Goal: Check status: Check status

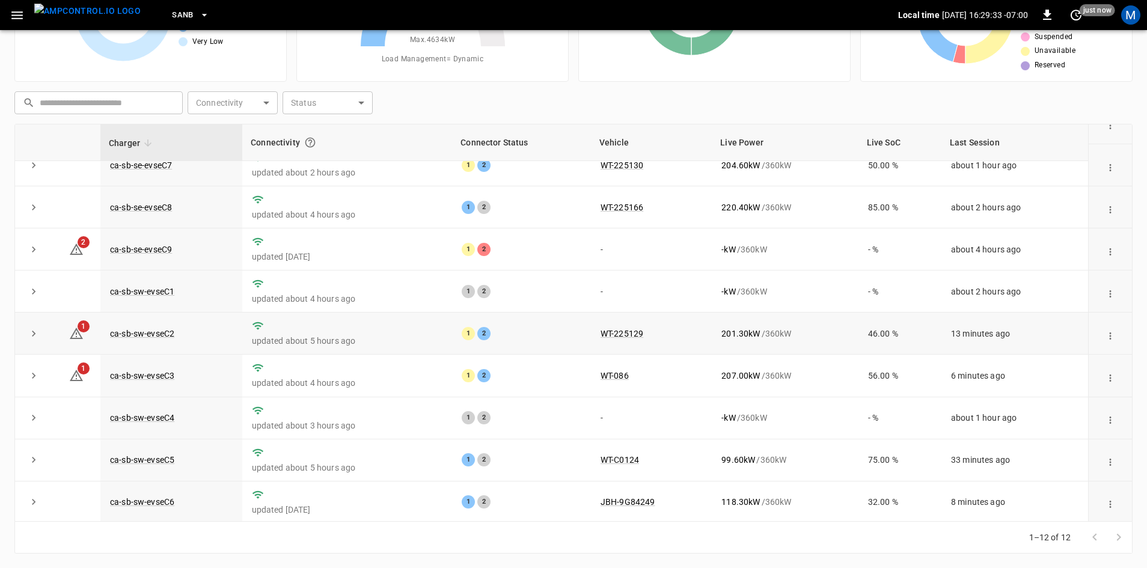
scroll to position [152, 0]
click at [165, 248] on link "ca-sb-se-evseC9" at bounding box center [141, 247] width 67 height 14
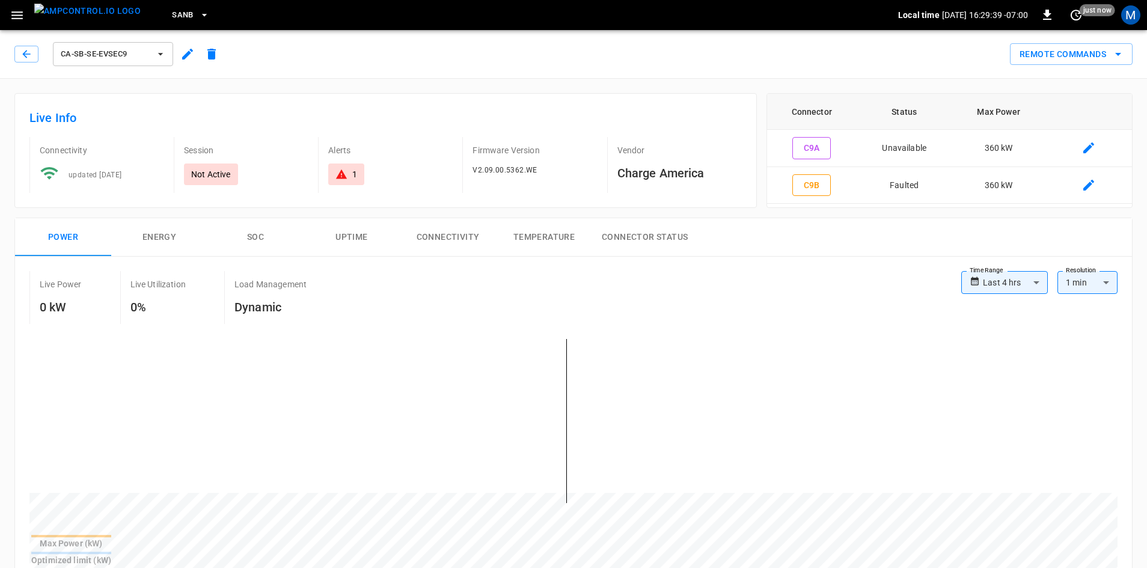
click at [28, 44] on div "ca-sb-se-evseC9" at bounding box center [118, 54] width 209 height 29
click at [31, 57] on icon "button" at bounding box center [26, 54] width 12 height 12
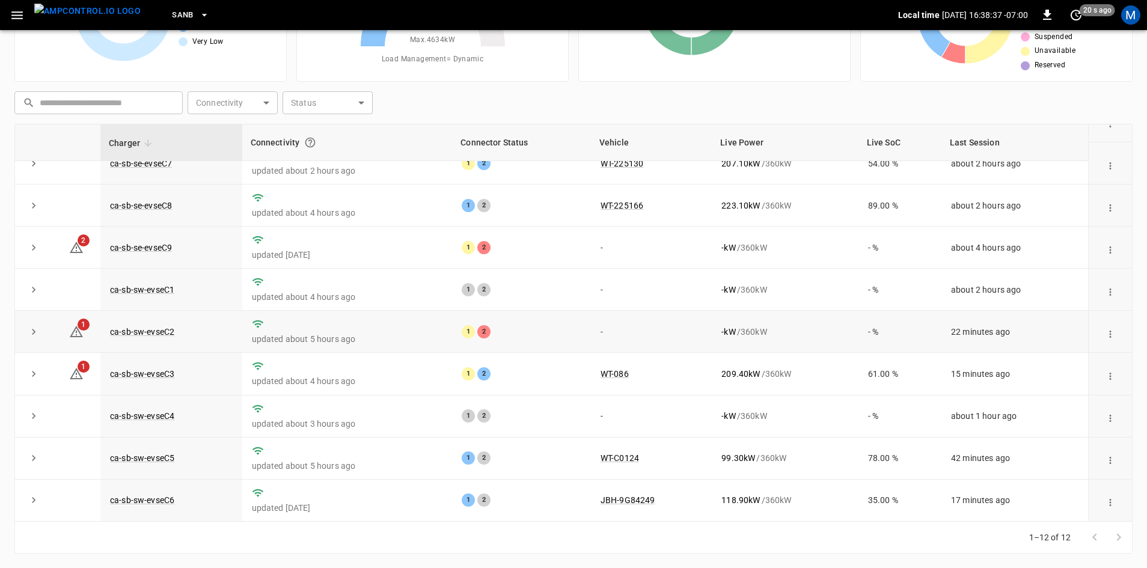
scroll to position [152, 0]
click at [157, 326] on link "ca-sb-sw-evseC2" at bounding box center [142, 332] width 69 height 14
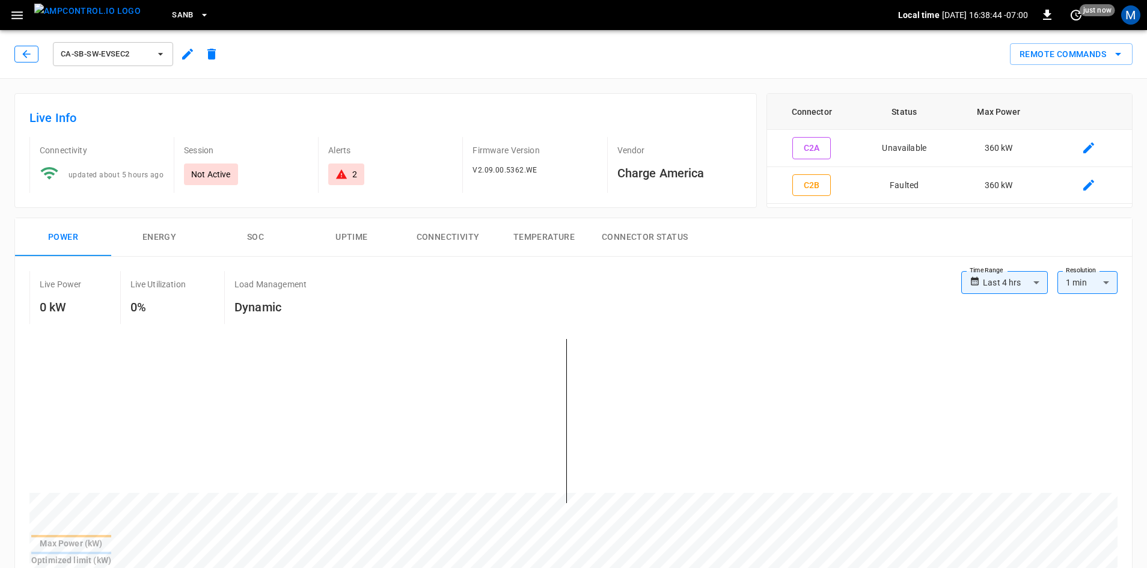
click at [23, 51] on icon "button" at bounding box center [26, 54] width 12 height 12
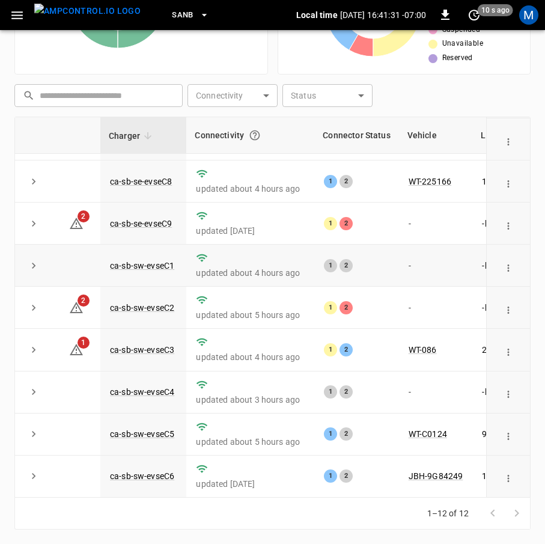
scroll to position [176, 0]
click at [164, 216] on link "ca-sb-se-evseC9" at bounding box center [141, 223] width 67 height 14
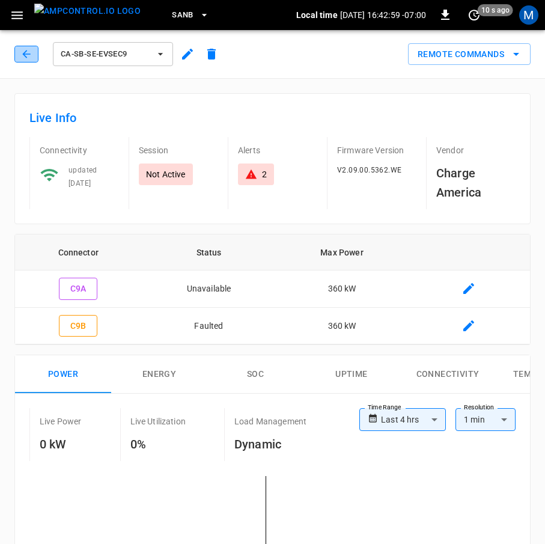
click at [26, 53] on icon "button" at bounding box center [26, 54] width 12 height 12
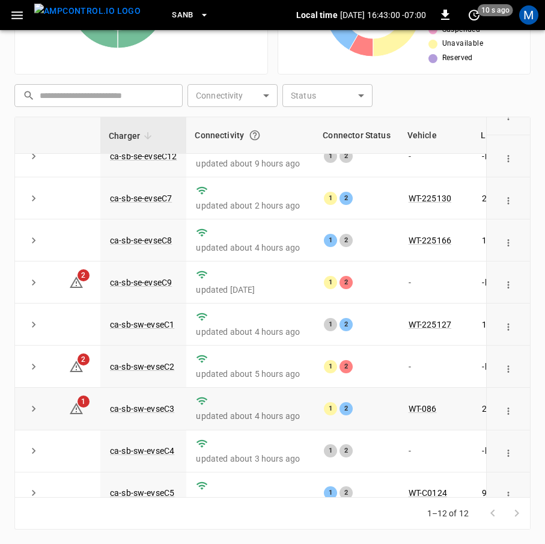
scroll to position [176, 0]
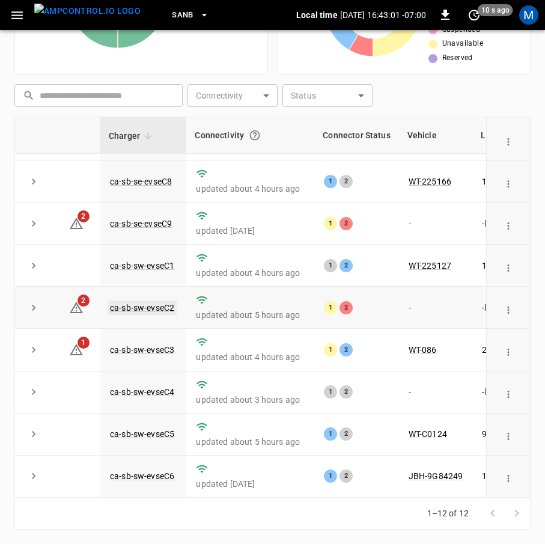
click at [146, 301] on link "ca-sb-sw-evseC2" at bounding box center [142, 308] width 69 height 14
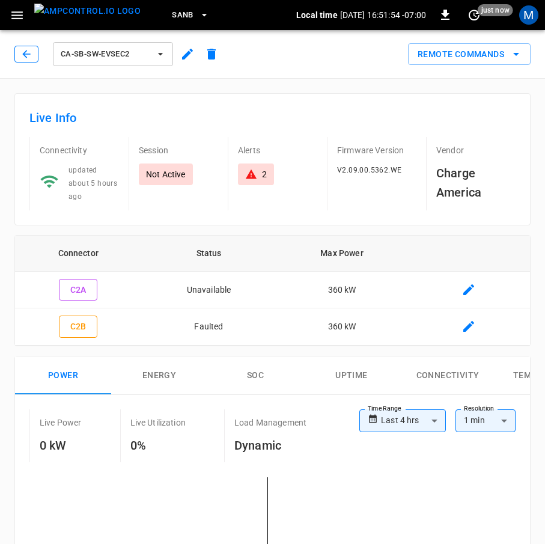
click at [32, 45] on div "ca-sb-sw-evseC2" at bounding box center [118, 54] width 209 height 29
click at [32, 47] on button "button" at bounding box center [26, 54] width 24 height 17
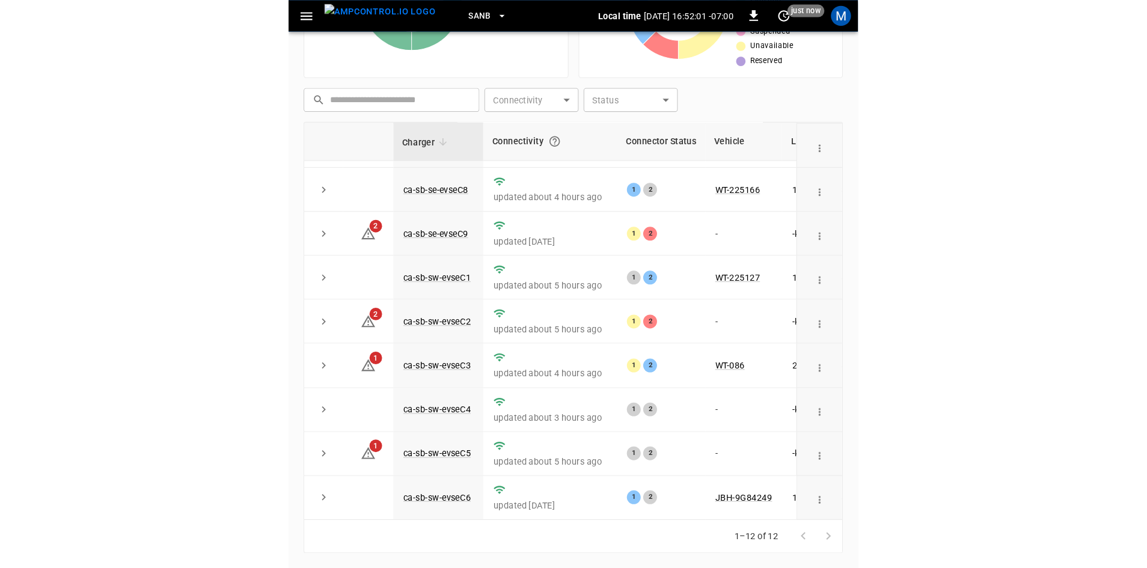
scroll to position [152, 0]
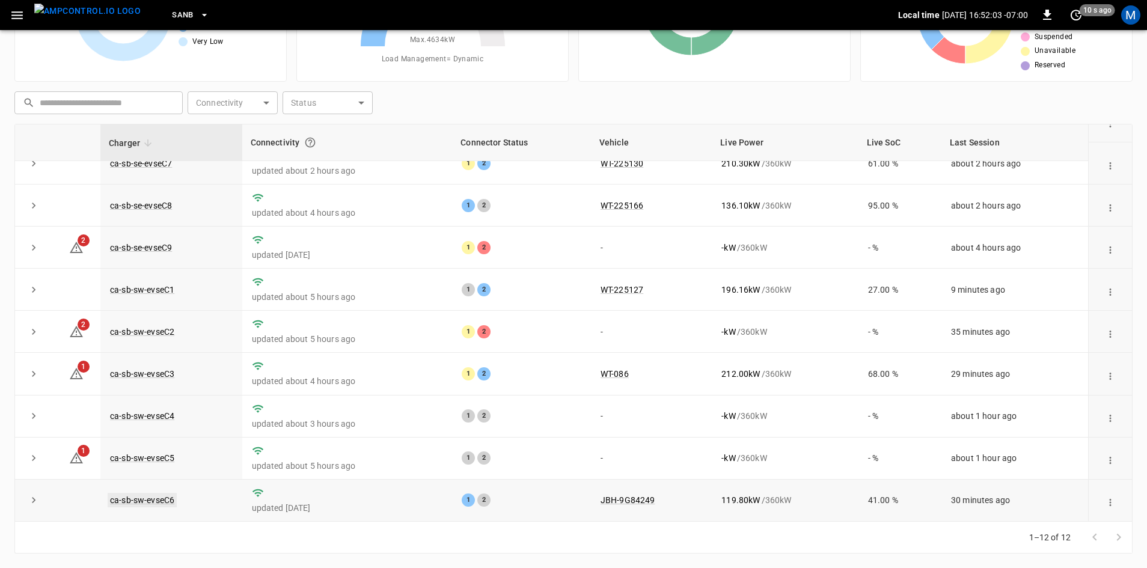
click at [130, 493] on link "ca-sb-sw-evseC6" at bounding box center [142, 500] width 69 height 14
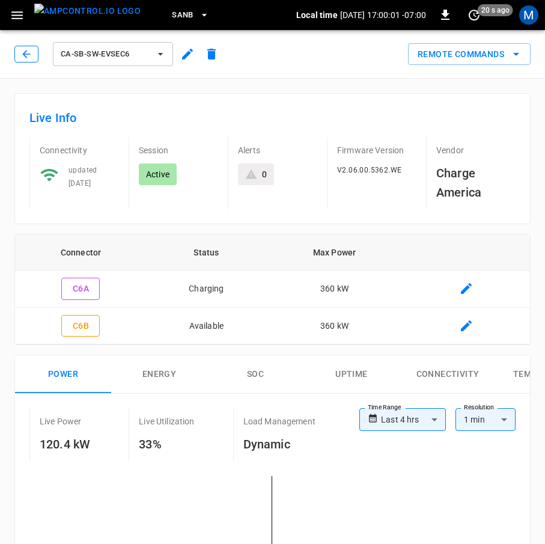
click at [17, 53] on button "button" at bounding box center [26, 54] width 24 height 17
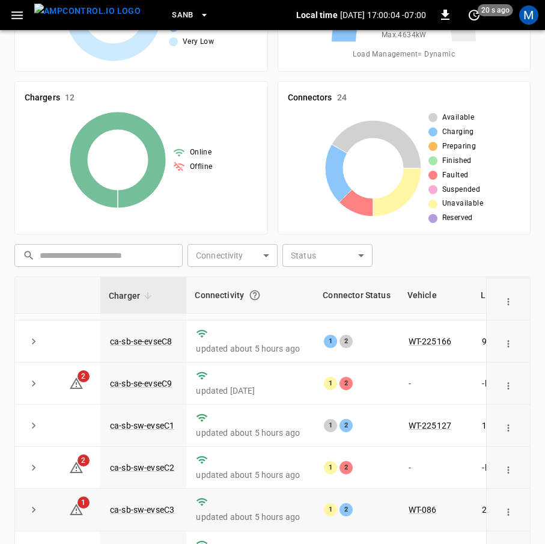
scroll to position [276, 0]
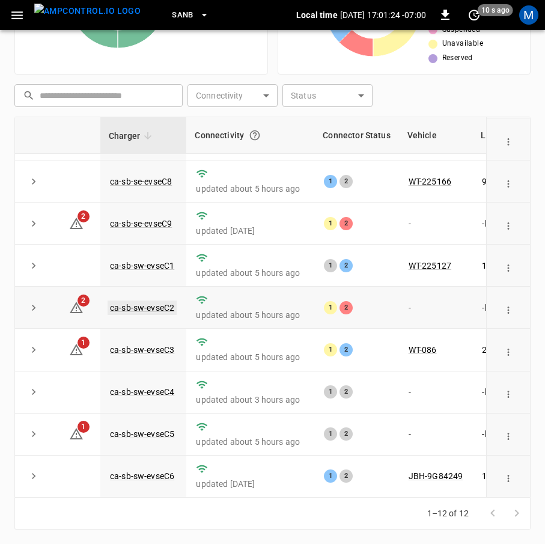
click at [162, 301] on link "ca-sb-sw-evseC2" at bounding box center [142, 308] width 69 height 14
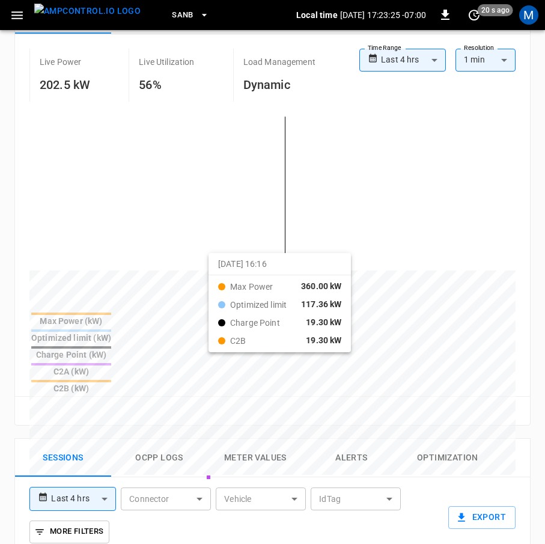
scroll to position [231, 0]
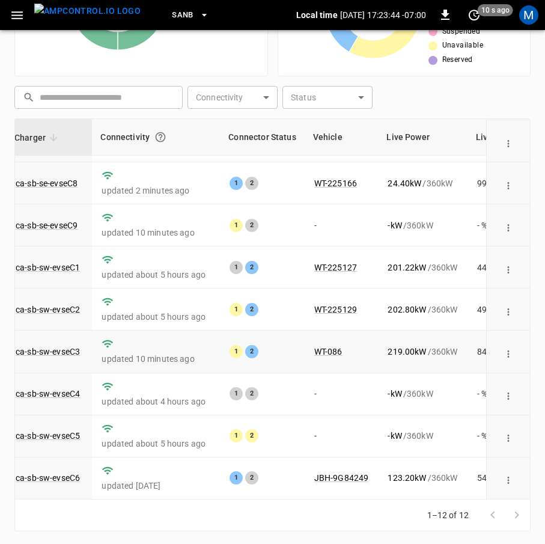
scroll to position [276, 0]
